Goal: Task Accomplishment & Management: Use online tool/utility

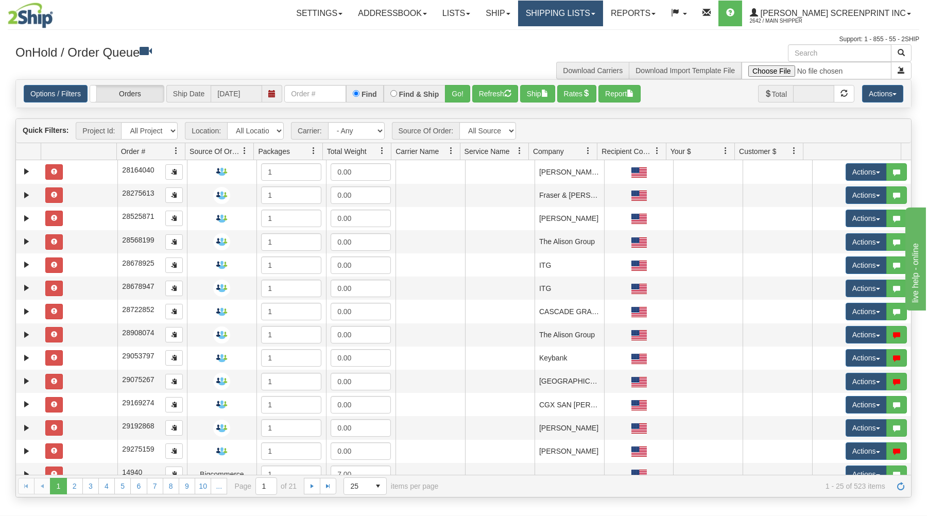
click at [585, 13] on link "Shipping lists" at bounding box center [560, 14] width 85 height 26
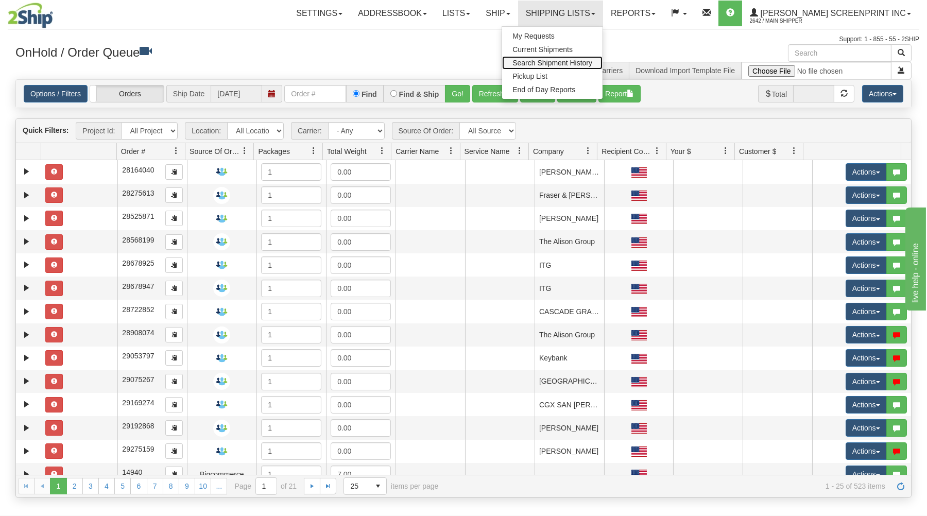
click at [582, 60] on span "Search Shipment History" at bounding box center [552, 63] width 80 height 8
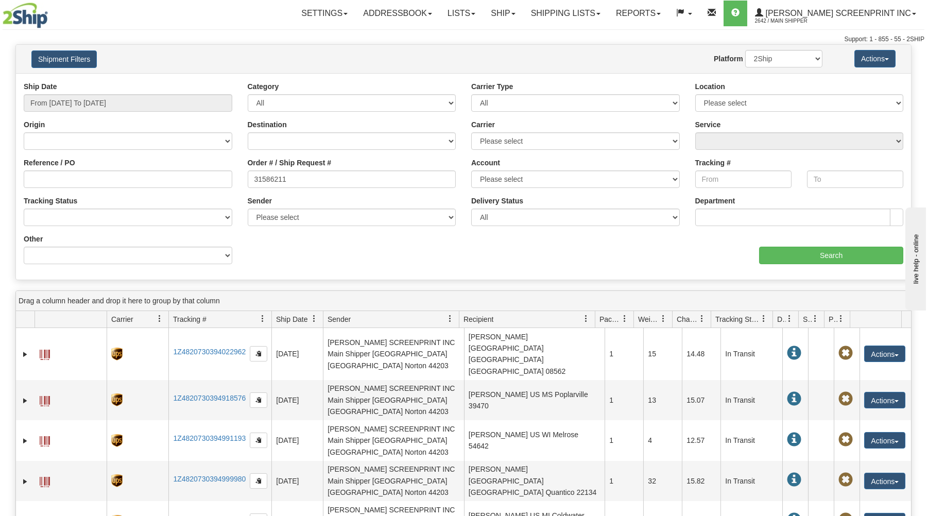
type input "31586211"
click at [172, 108] on input "From 09/29/2025 To 09/30/2025" at bounding box center [128, 103] width 209 height 18
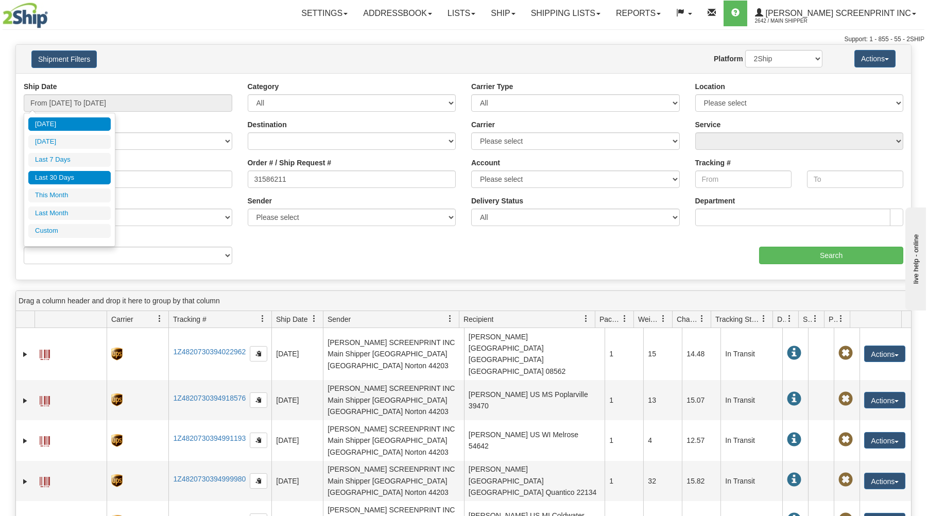
click at [97, 177] on li "Last 30 Days" at bounding box center [69, 178] width 82 height 14
type input "From 09/01/2025 To 09/30/2025"
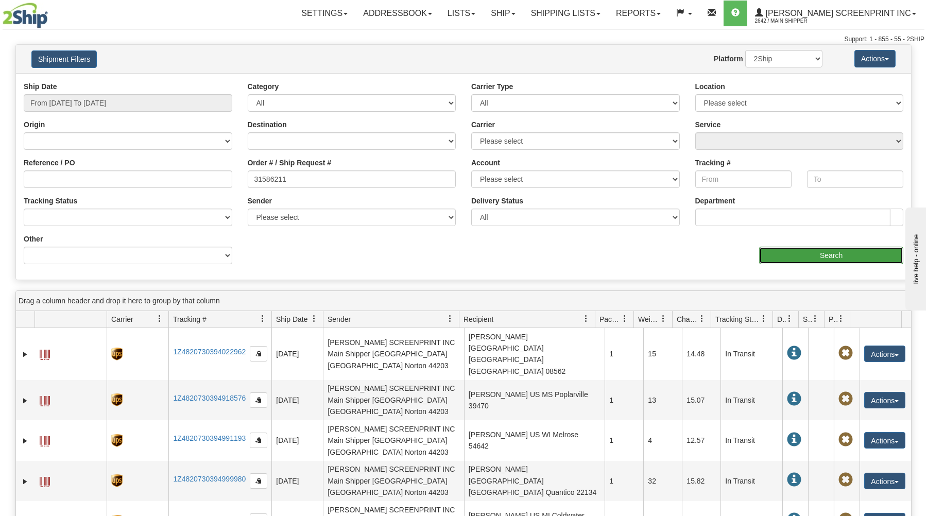
click at [846, 253] on input "Search" at bounding box center [831, 256] width 144 height 18
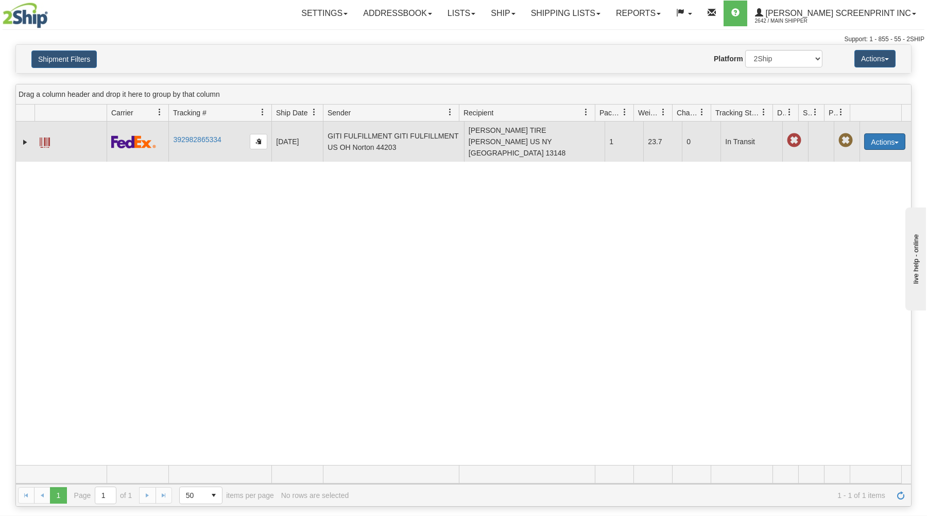
click at [870, 139] on button "Actions" at bounding box center [884, 141] width 41 height 16
click at [852, 160] on link "Repeat" at bounding box center [863, 160] width 82 height 13
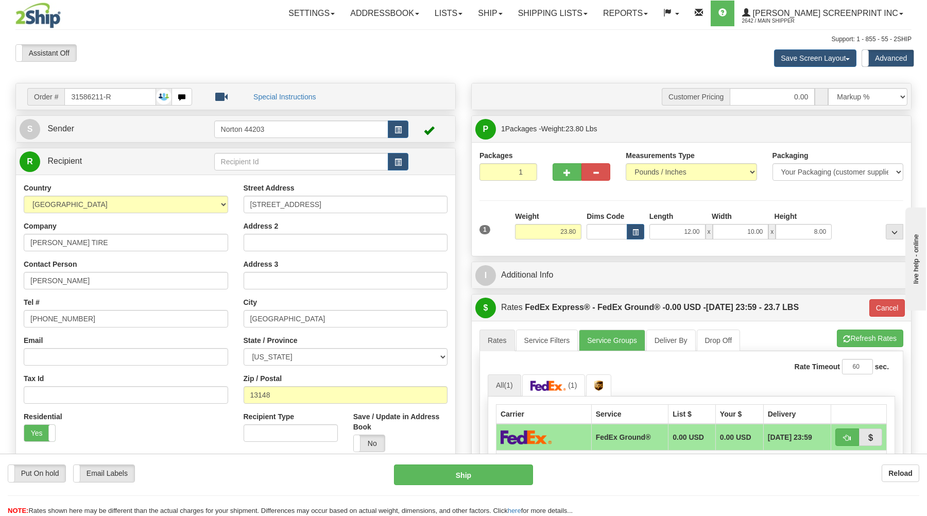
type input "23.85"
type input "92"
type input "23.80"
type input "92"
type input "23.75"
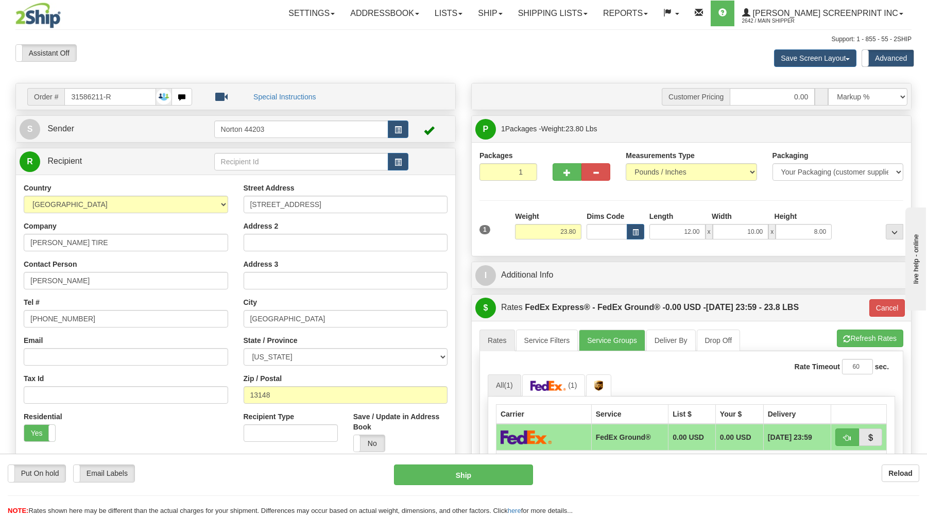
type input "92"
type input "23.80"
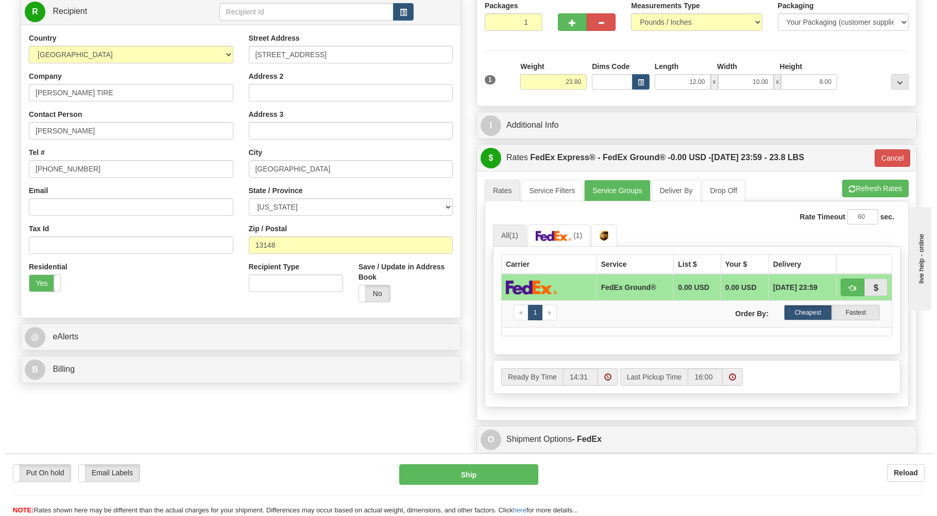
scroll to position [165, 0]
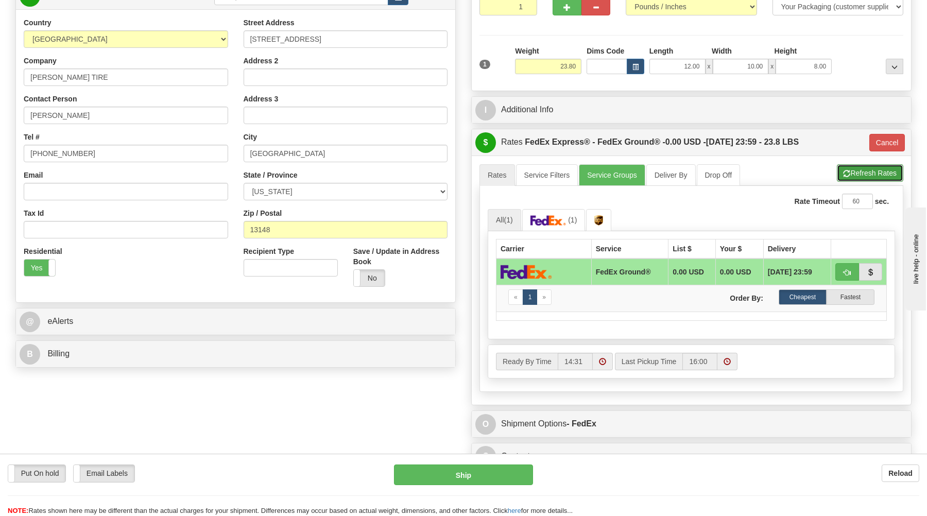
click at [866, 171] on button "Refresh Rates" at bounding box center [870, 173] width 66 height 18
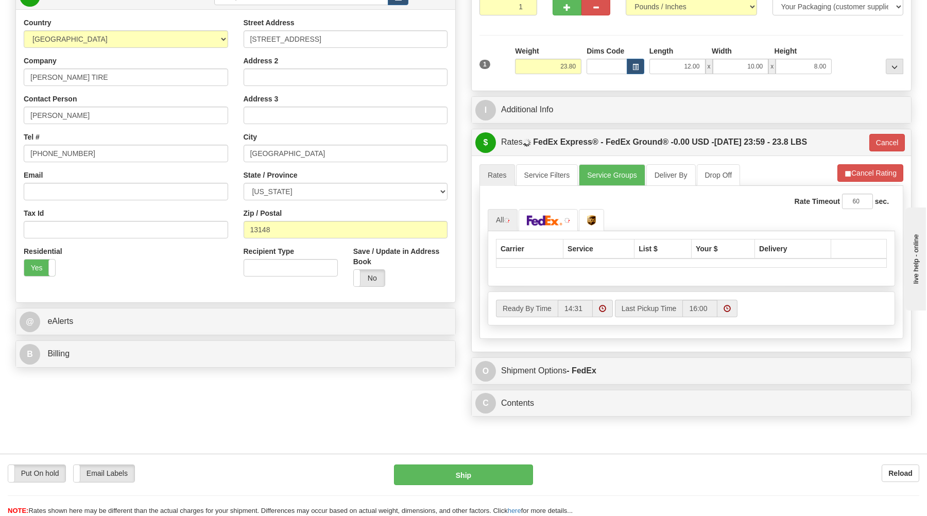
type input "92"
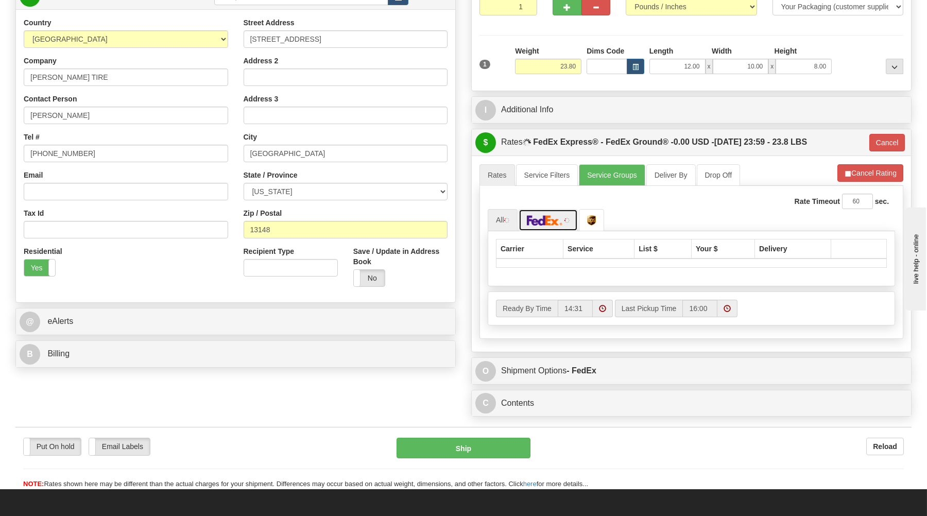
click at [546, 221] on img at bounding box center [545, 220] width 36 height 10
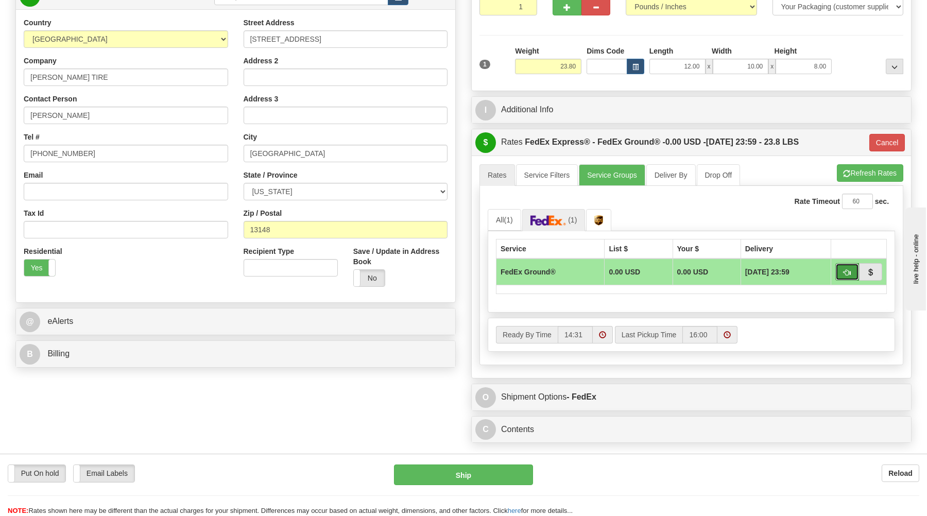
click at [846, 268] on button "button" at bounding box center [847, 272] width 24 height 18
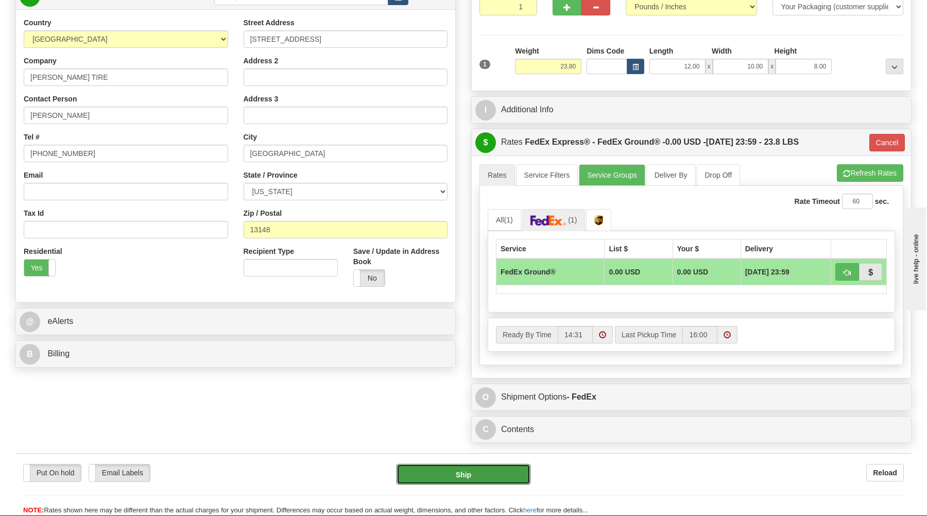
click at [499, 466] on div "Put On hold Put On hold Print Order Slip Print Order Slip Email Labels Email La…" at bounding box center [463, 484] width 896 height 62
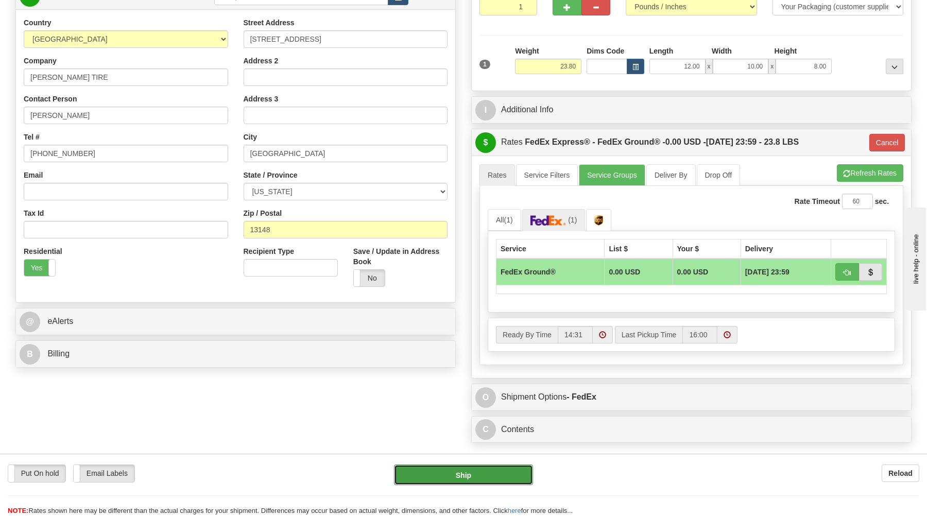
click at [458, 473] on button "Ship" at bounding box center [463, 474] width 139 height 21
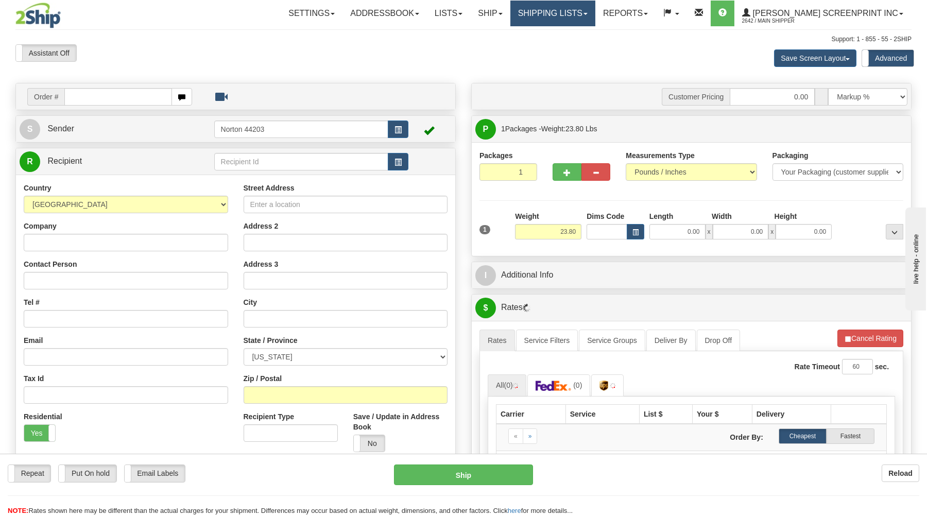
click at [574, 8] on link "Shipping lists" at bounding box center [552, 14] width 85 height 26
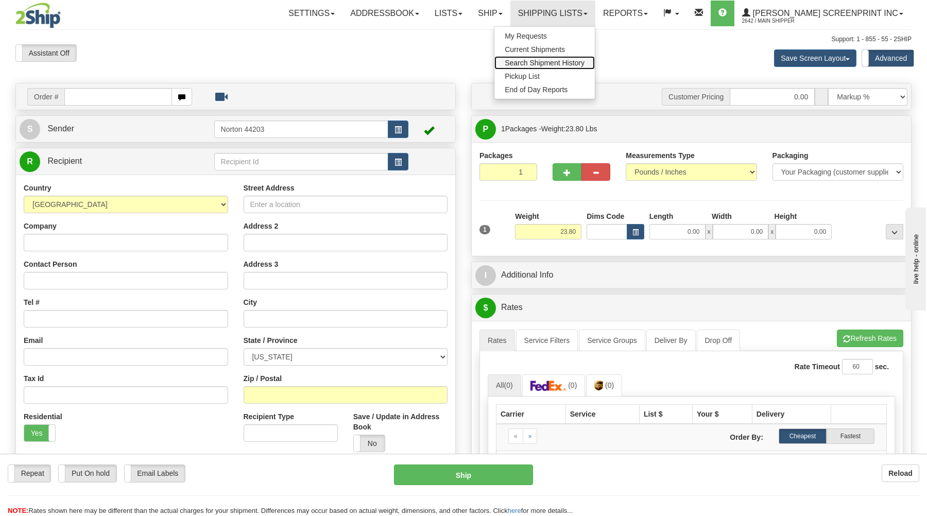
click at [575, 59] on span "Search Shipment History" at bounding box center [545, 63] width 80 height 8
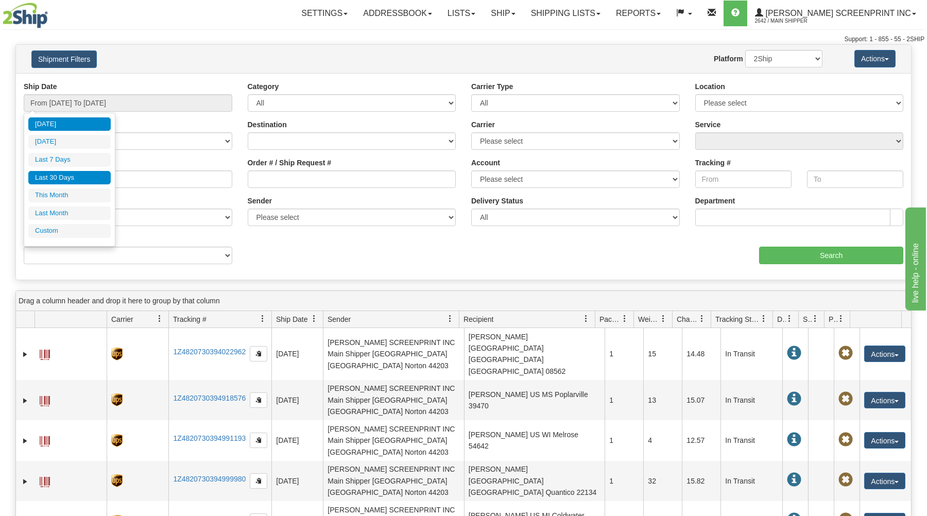
click at [98, 174] on li "Last 30 Days" at bounding box center [69, 178] width 82 height 14
type input "From [DATE] To [DATE]"
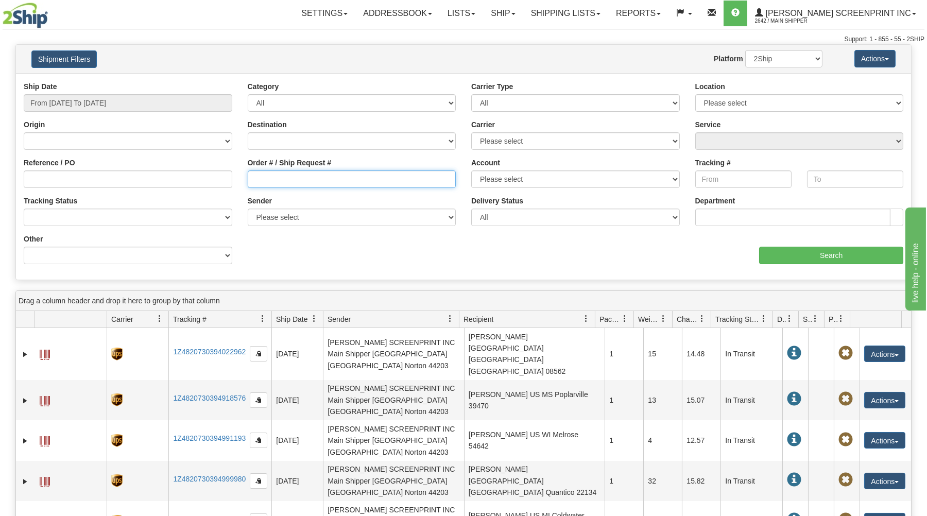
click at [272, 181] on input "Order # / Ship Request #" at bounding box center [352, 179] width 209 height 18
type input "31586211"
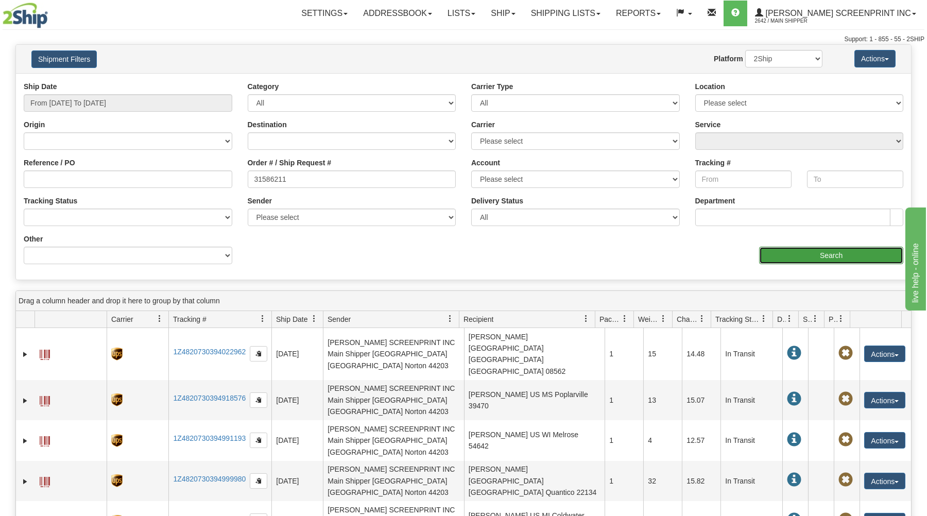
click at [827, 250] on input "Search" at bounding box center [831, 256] width 144 height 18
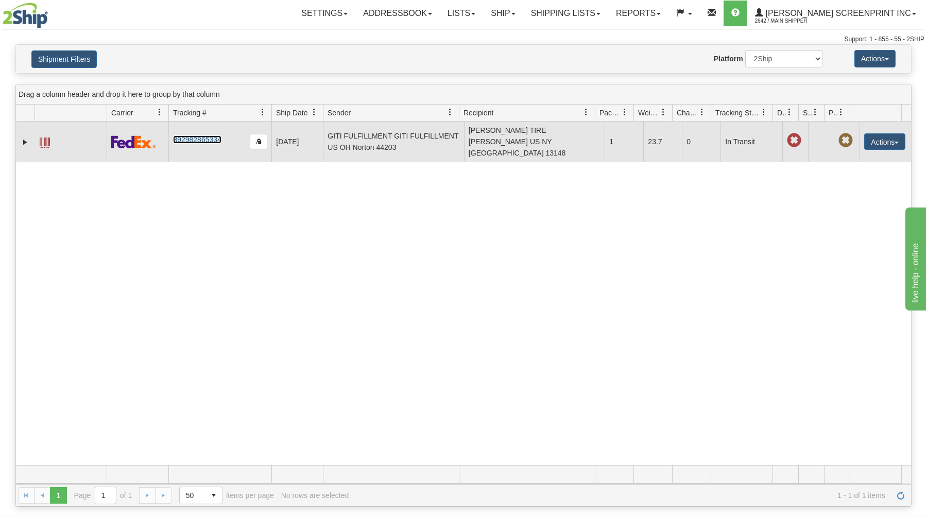
click at [197, 137] on link "392982865334" at bounding box center [197, 139] width 48 height 8
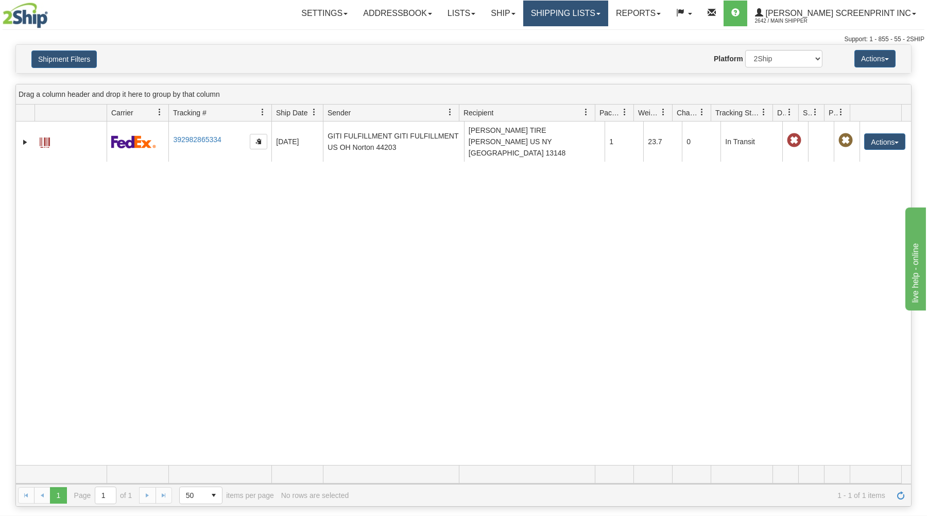
click at [603, 11] on link "Shipping lists" at bounding box center [565, 14] width 85 height 26
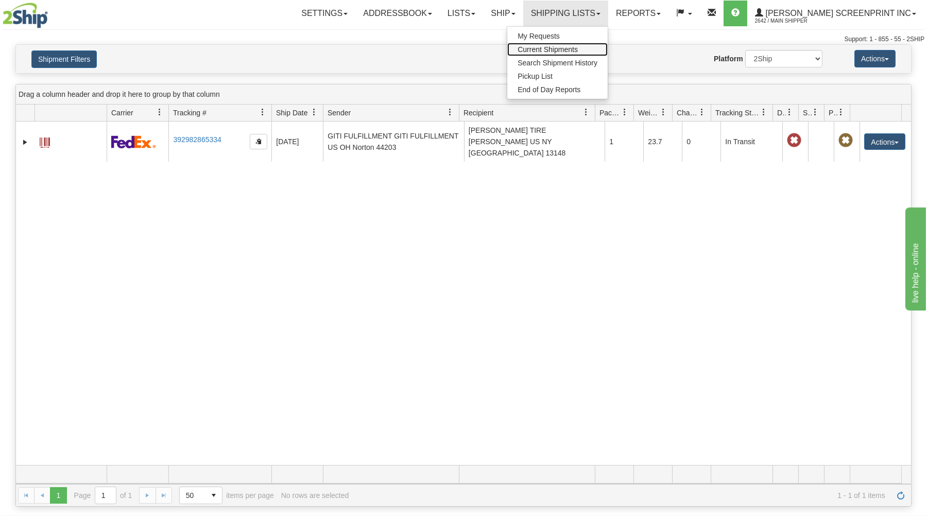
click at [585, 45] on link "Current Shipments" at bounding box center [557, 49] width 100 height 13
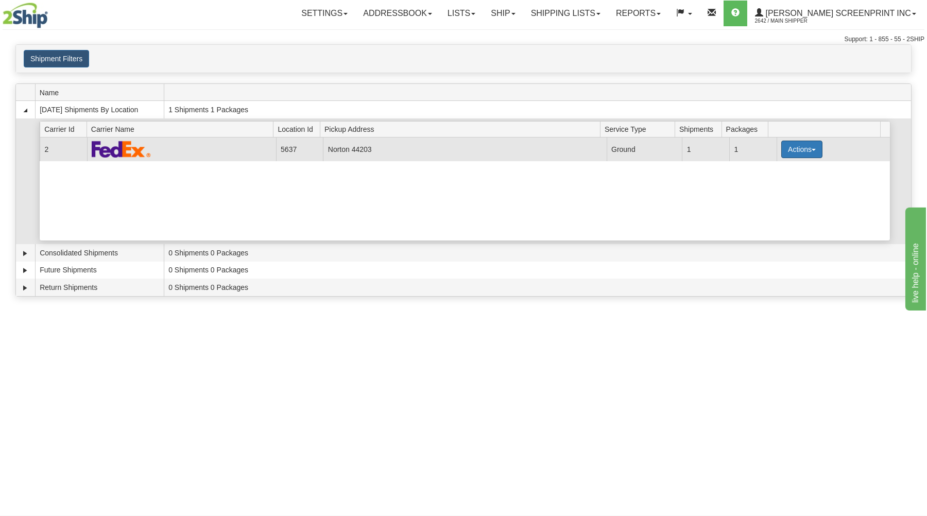
click at [790, 148] on button "Actions" at bounding box center [801, 150] width 41 height 18
click at [764, 167] on span "Details" at bounding box center [764, 168] width 28 height 7
